Goal: Check status: Check status

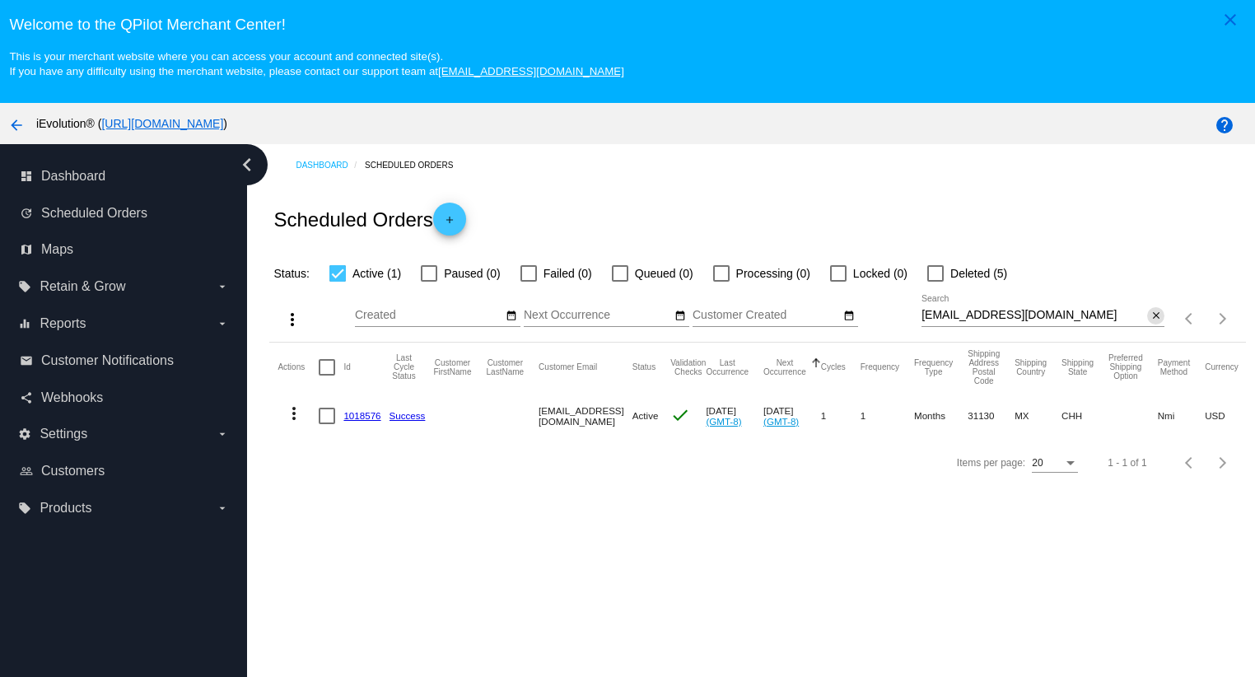
click at [1150, 319] on mat-icon "close" at bounding box center [1156, 316] width 12 height 13
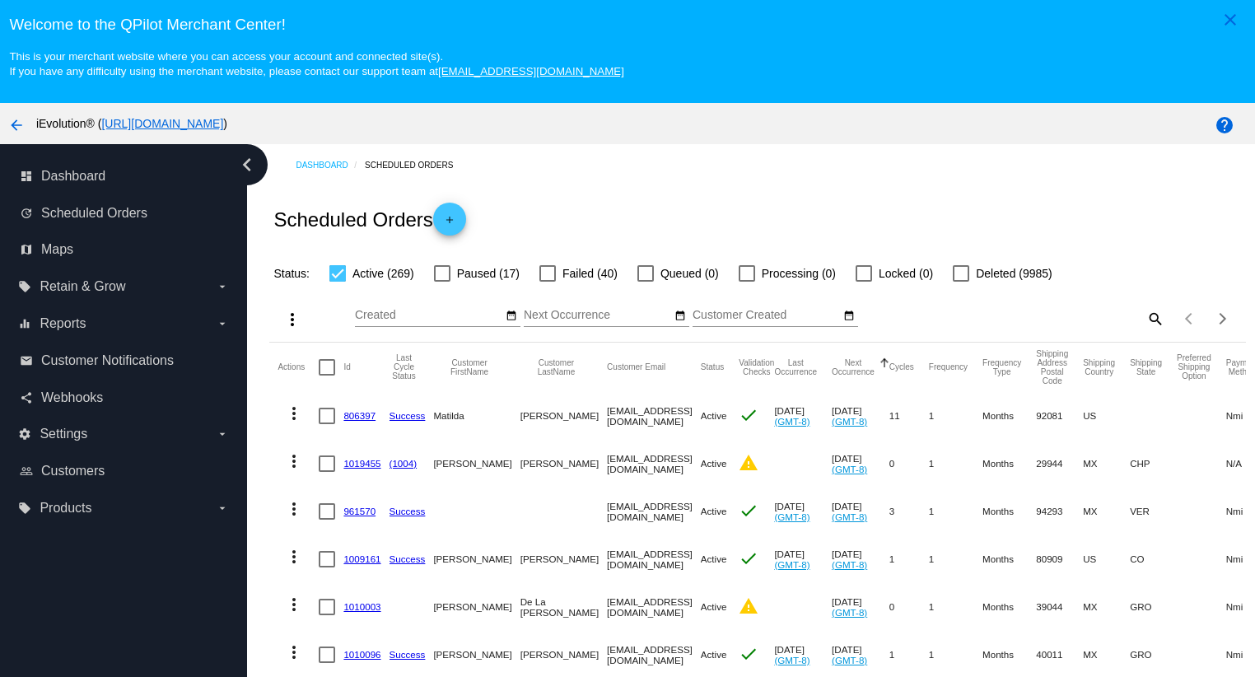
click at [1164, 320] on div "Items per page: 20 1 - 20 of 269" at bounding box center [1204, 319] width 81 height 46
click at [1145, 317] on mat-icon "search" at bounding box center [1155, 319] width 20 height 26
click at [1109, 320] on input "Search" at bounding box center [1043, 315] width 243 height 13
paste input "[EMAIL_ADDRESS][DOMAIN_NAME]"
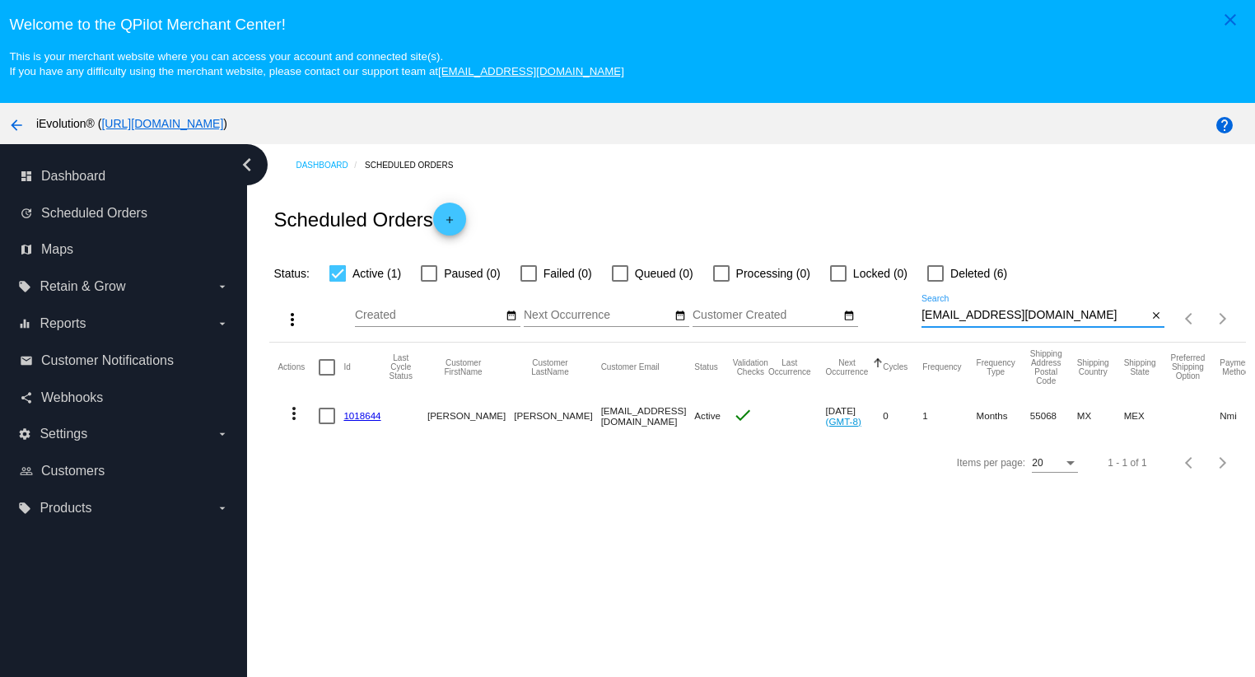
type input "[EMAIL_ADDRESS][DOMAIN_NAME]"
click at [289, 423] on mat-icon "more_vert" at bounding box center [294, 414] width 20 height 20
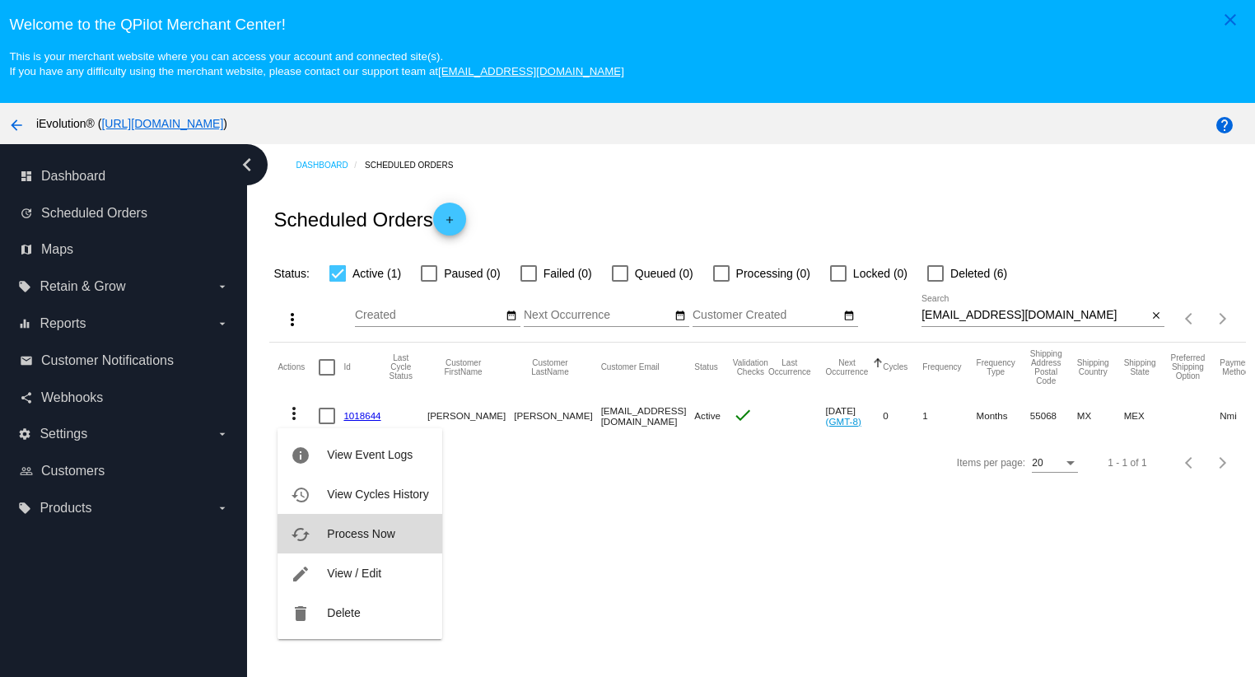
click at [367, 536] on span "Process Now" at bounding box center [361, 533] width 68 height 13
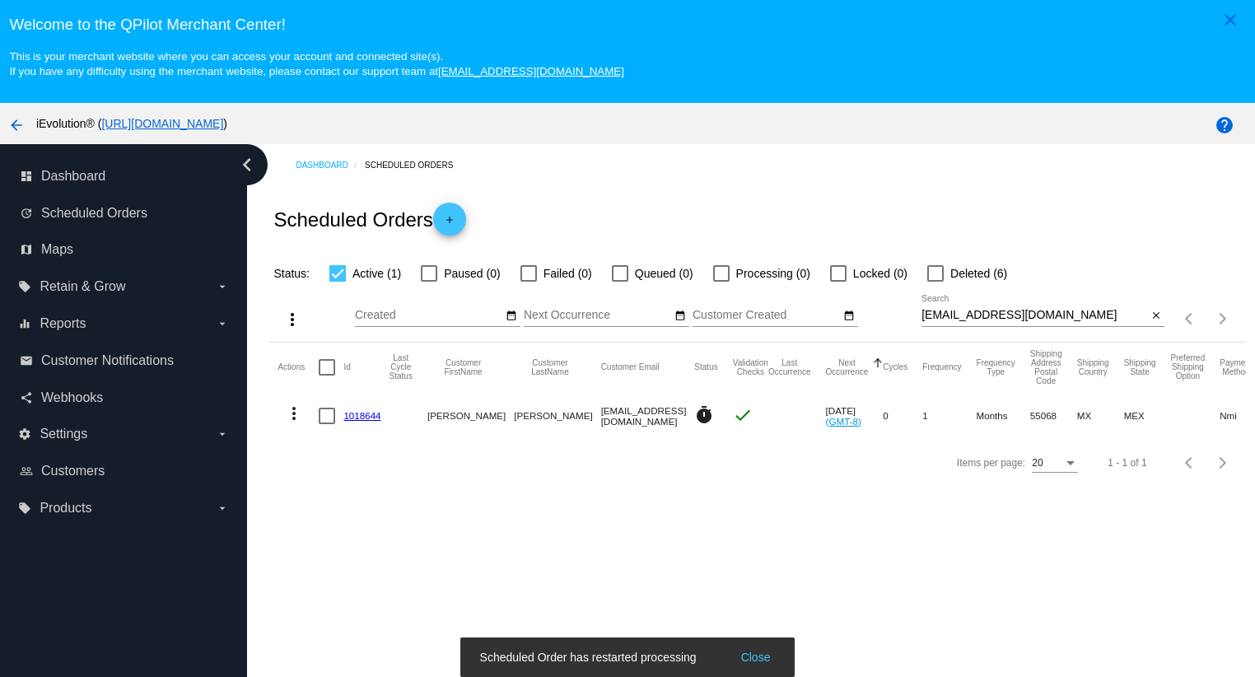
click at [356, 411] on link "1018644" at bounding box center [361, 415] width 37 height 11
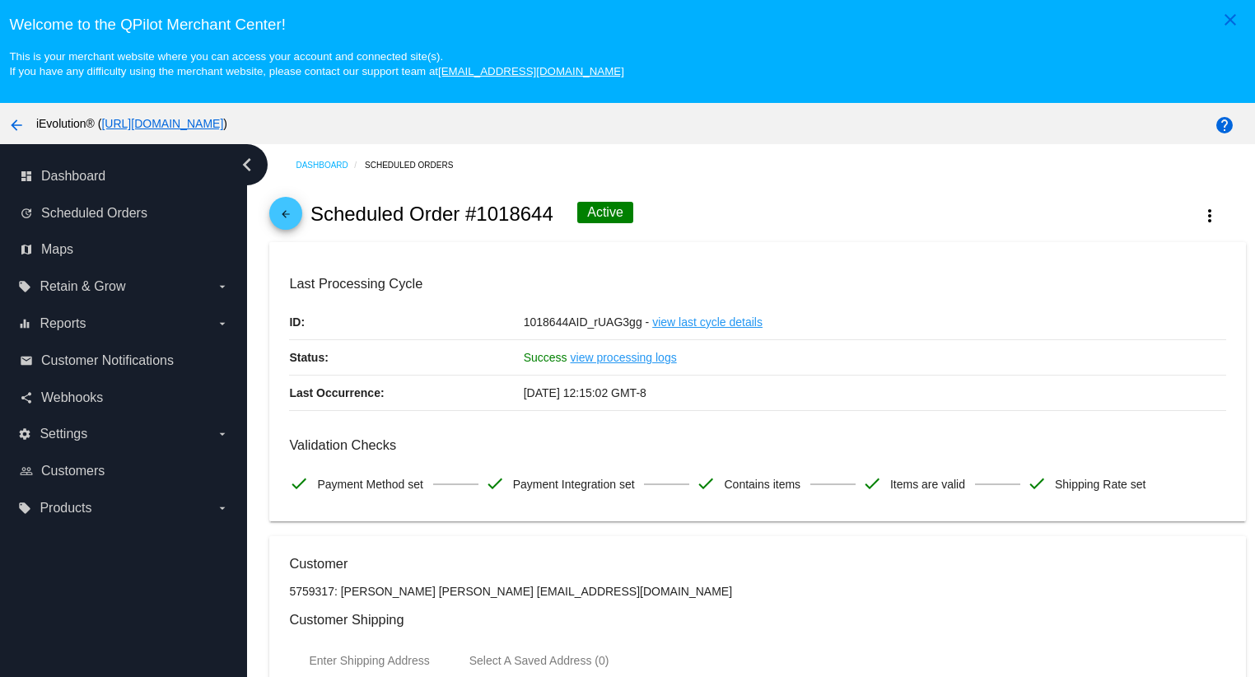
click at [288, 222] on mat-icon "arrow_back" at bounding box center [286, 218] width 20 height 20
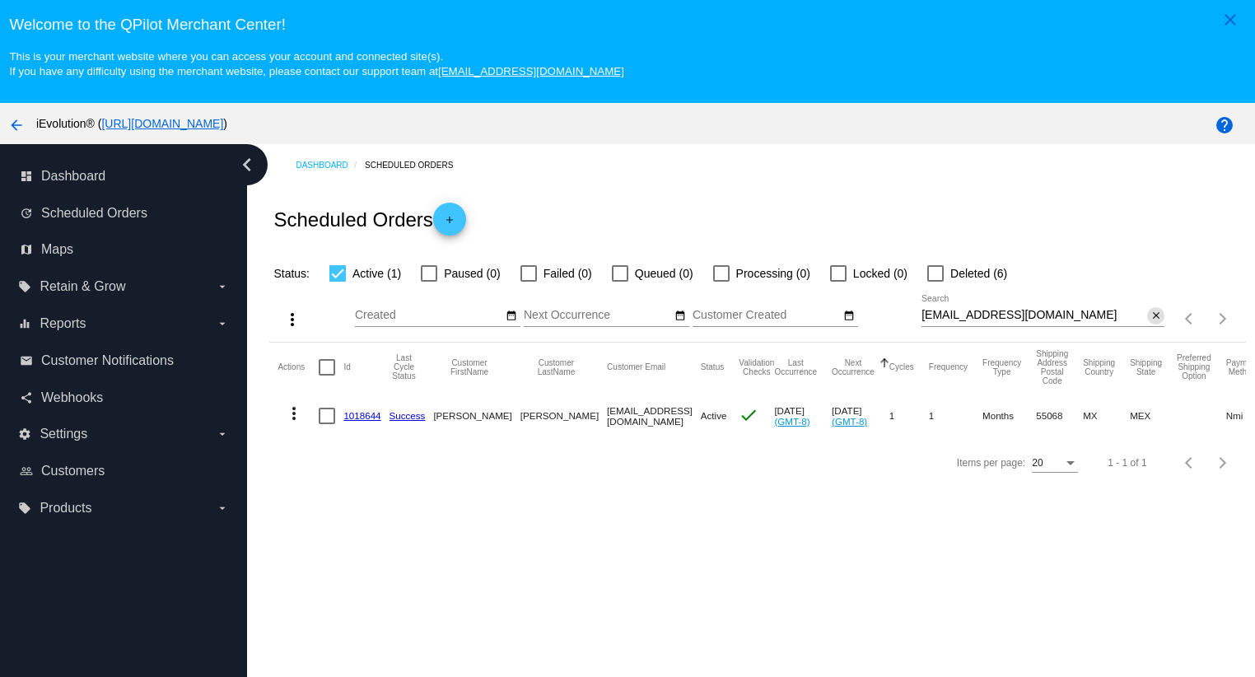
click at [1150, 314] on mat-icon "close" at bounding box center [1156, 316] width 12 height 13
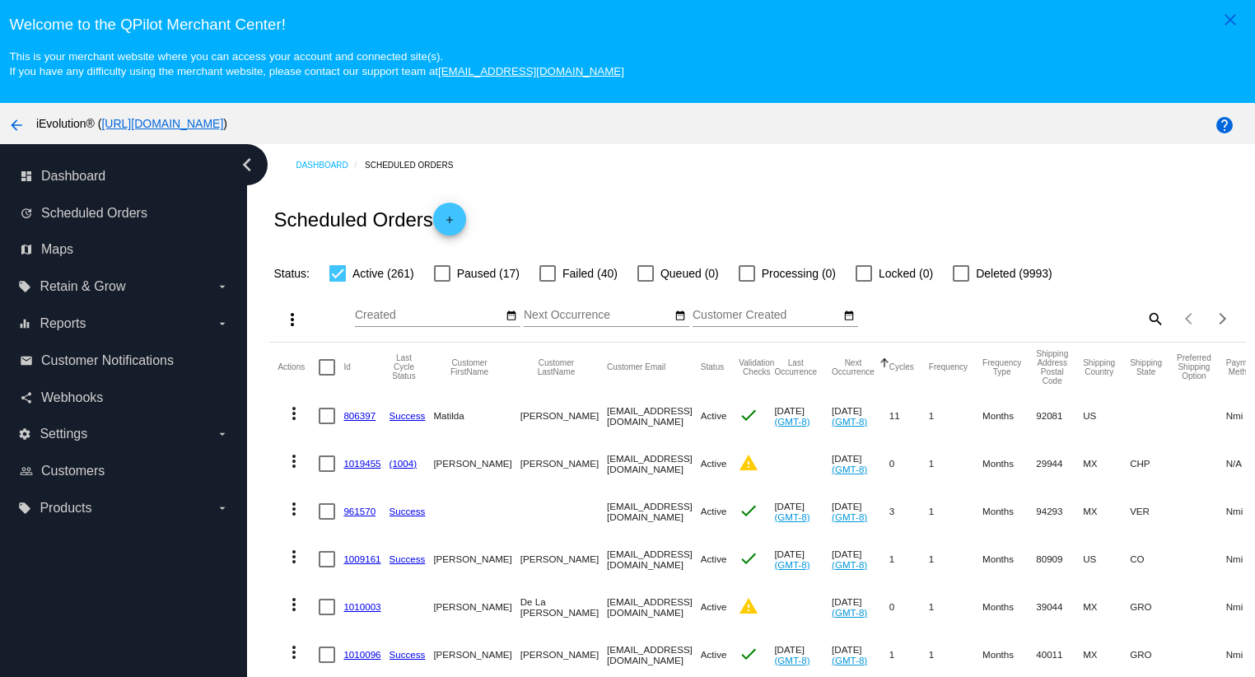
click at [1145, 321] on mat-icon "search" at bounding box center [1155, 319] width 20 height 26
click at [1113, 321] on input "Search" at bounding box center [1043, 315] width 243 height 13
paste input "elizabethmartinezcarreon@gmail.com"
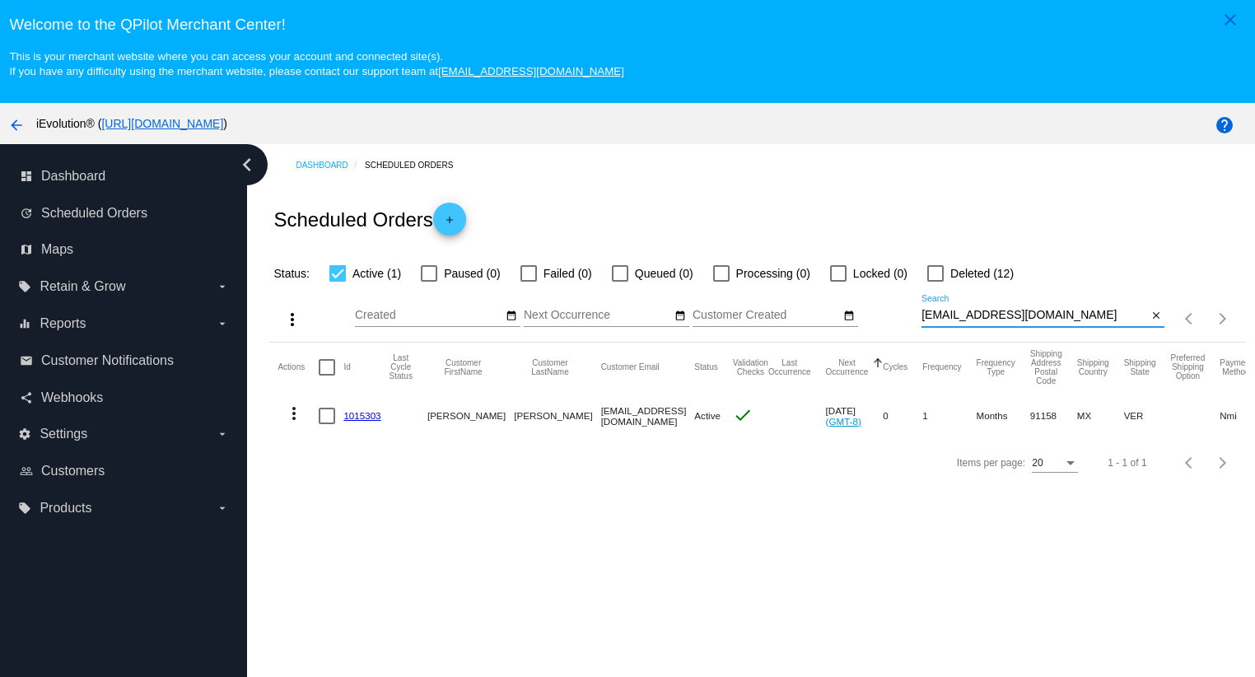
type input "elizabethmartinezcarreon@gmail.com"
click at [294, 415] on mat-icon "more_vert" at bounding box center [294, 414] width 20 height 20
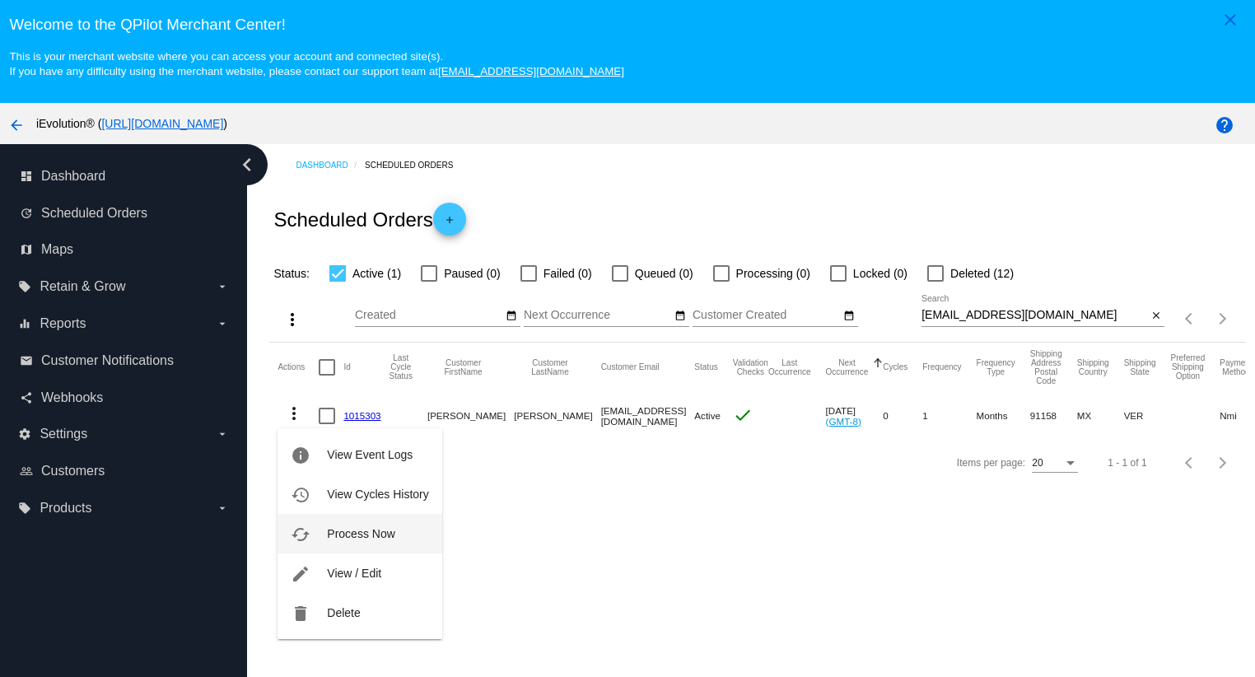
click at [358, 539] on span "Process Now" at bounding box center [361, 533] width 68 height 13
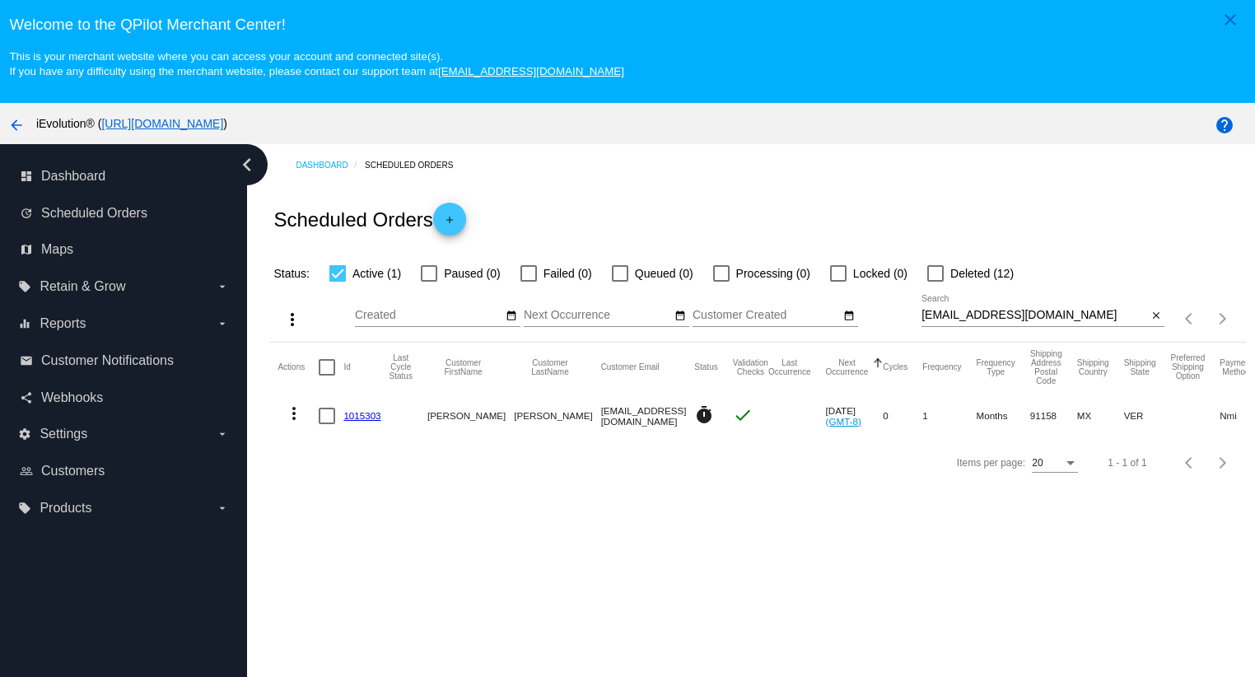
click at [368, 414] on link "1015303" at bounding box center [361, 415] width 37 height 11
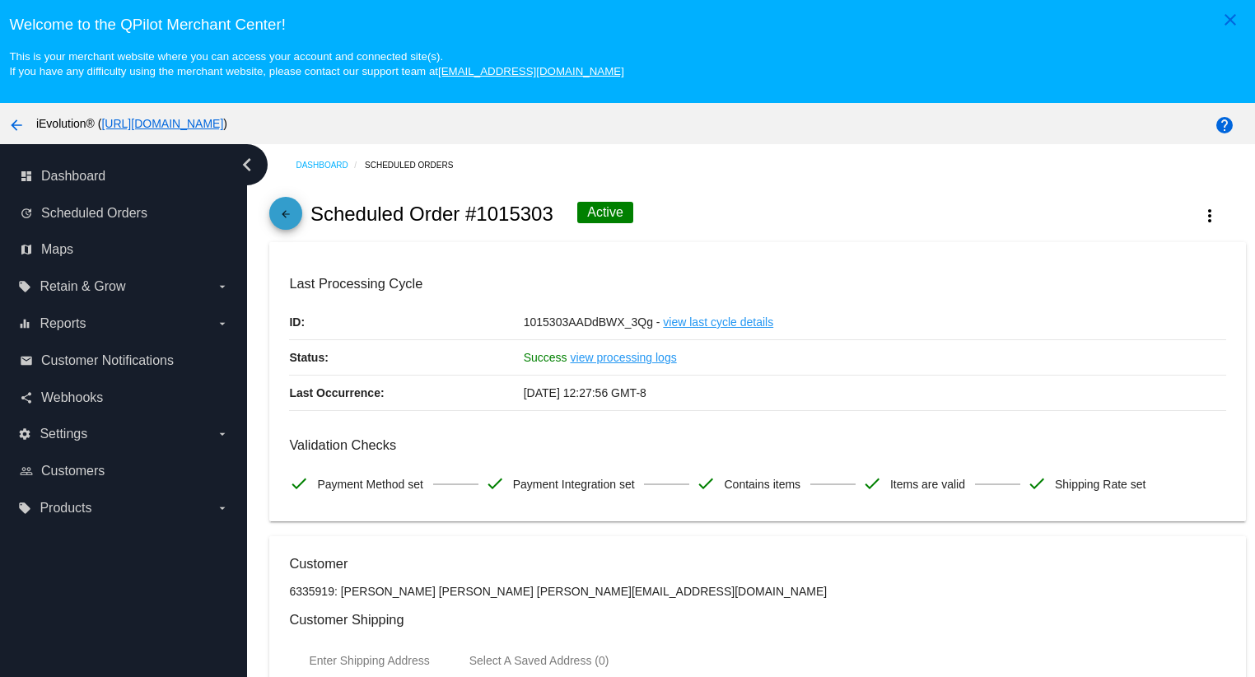
click at [283, 228] on mat-icon "arrow_back" at bounding box center [286, 218] width 20 height 20
